Goal: Transaction & Acquisition: Book appointment/travel/reservation

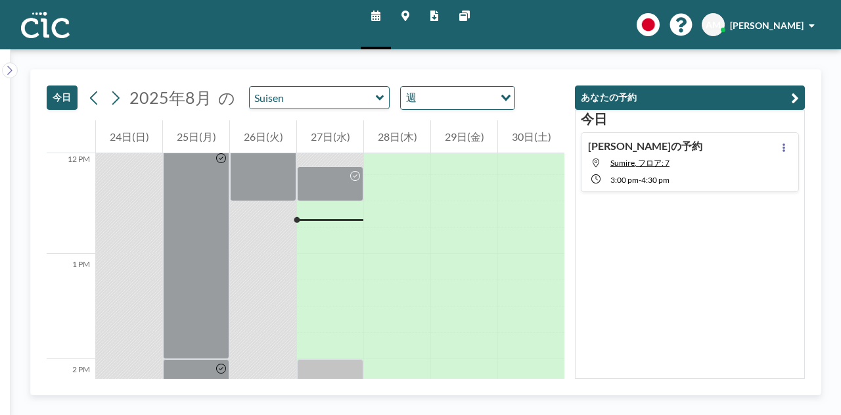
scroll to position [1264, 0]
click at [399, 20] on link "マップ" at bounding box center [405, 24] width 29 height 49
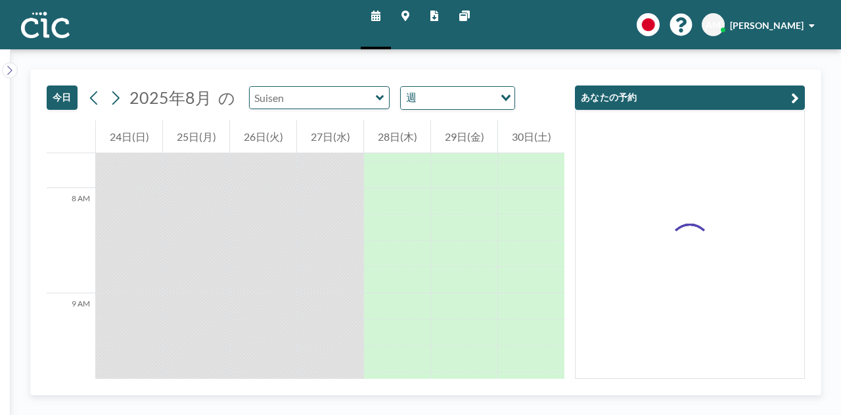
click at [326, 90] on input "text" at bounding box center [313, 98] width 126 height 22
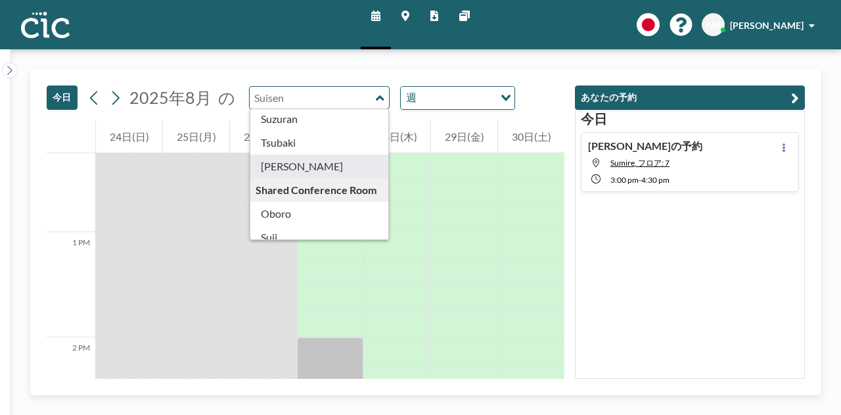
scroll to position [593, 0]
type input "[PERSON_NAME]"
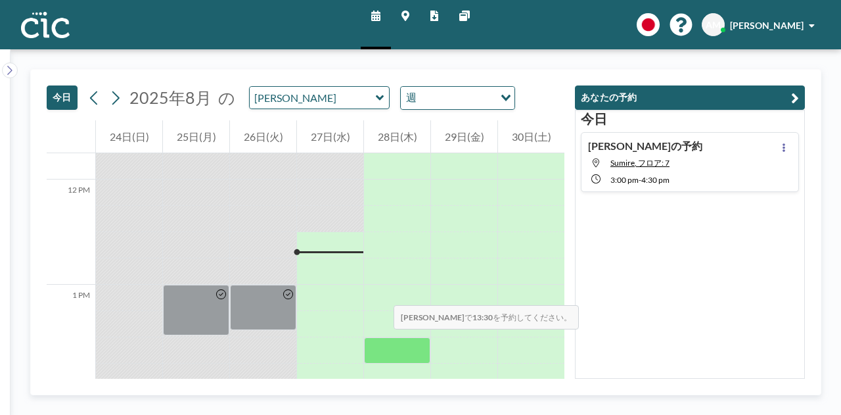
scroll to position [1288, 0]
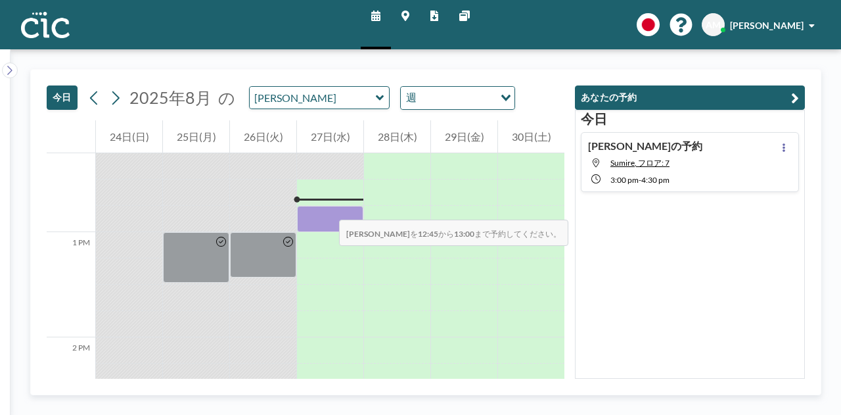
click at [326, 206] on div at bounding box center [330, 219] width 66 height 26
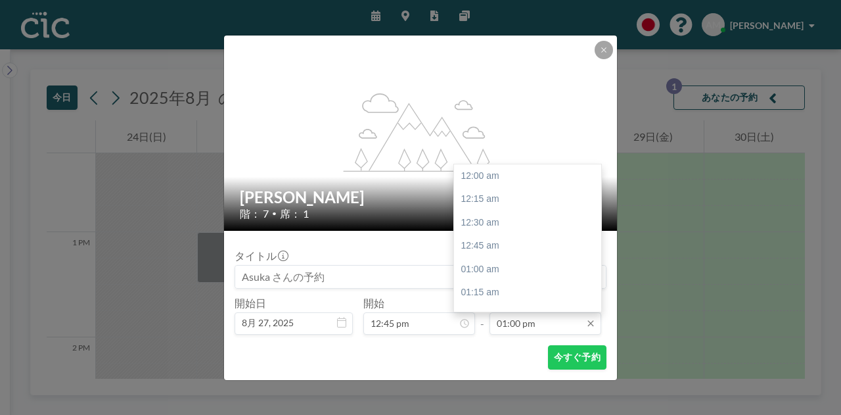
scroll to position [1216, 0]
click at [536, 214] on div "01:30 pm" at bounding box center [531, 223] width 154 height 24
type input "01:30 pm"
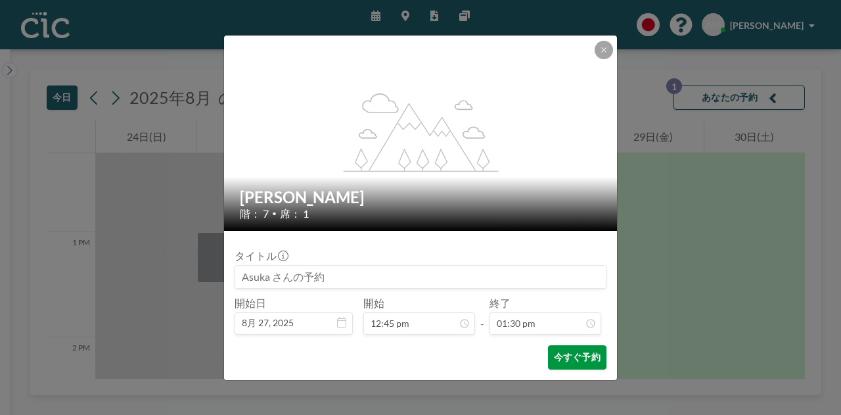
scroll to position [1263, 0]
click at [585, 356] on button "今すぐ予約" at bounding box center [577, 357] width 58 height 24
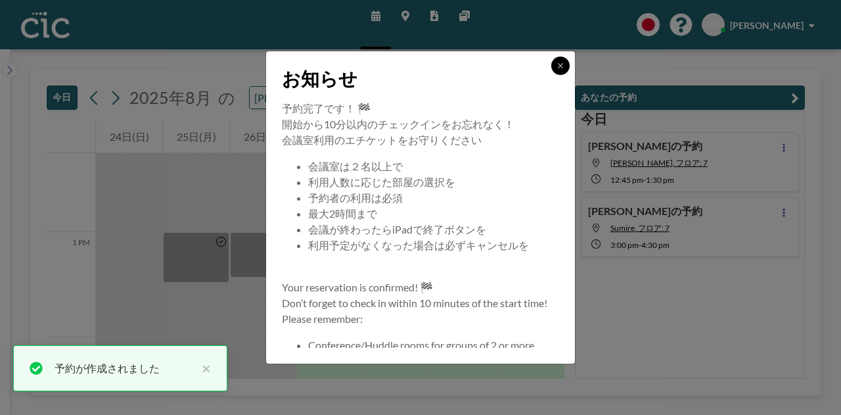
click at [561, 71] on button at bounding box center [560, 66] width 18 height 18
